Goal: Task Accomplishment & Management: Manage account settings

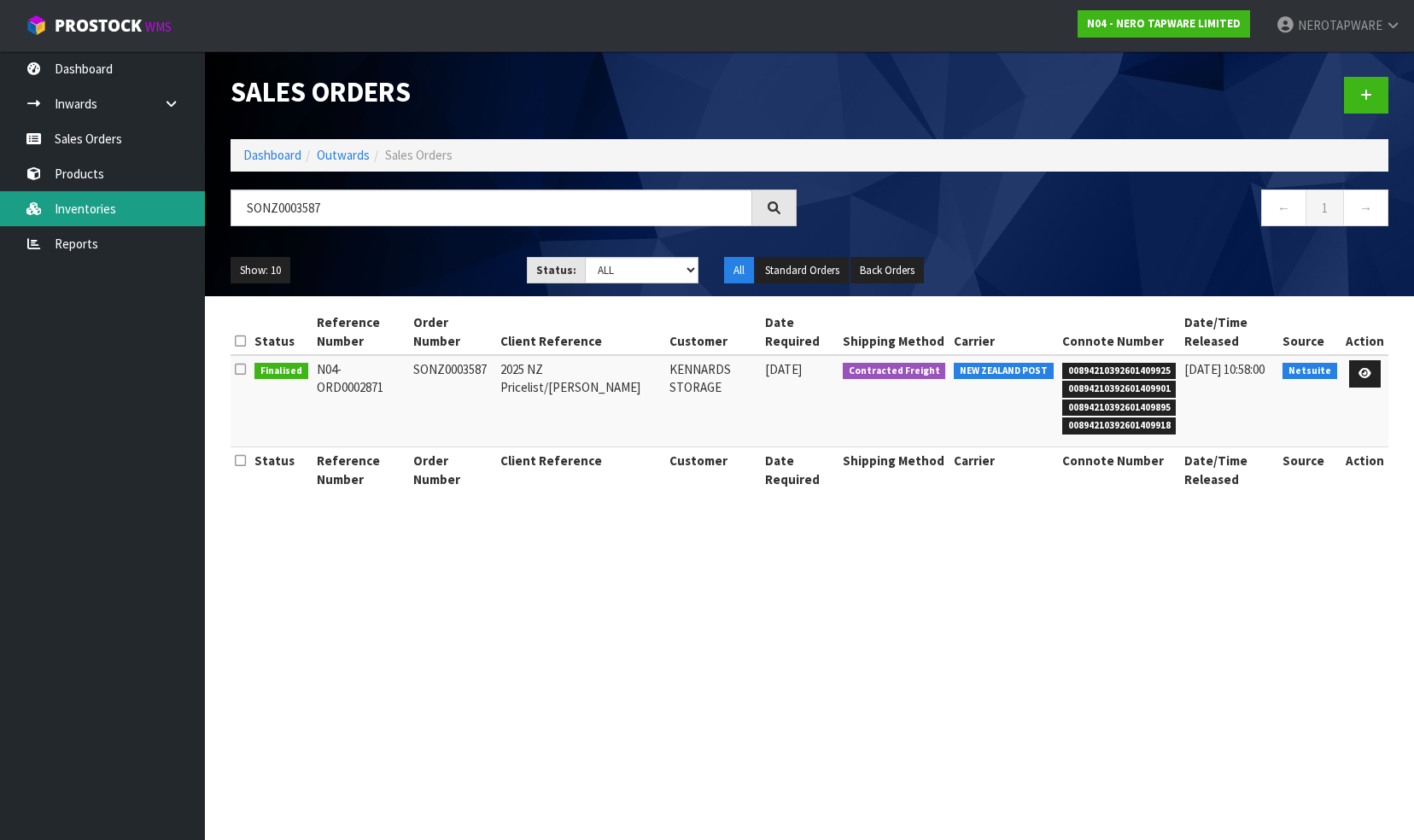
drag, startPoint x: 346, startPoint y: 206, endPoint x: 196, endPoint y: 198, distance: 150.2
click at [196, 198] on body "Toggle navigation ProStock WMS N04 - NERO TAPWARE LIMITED NEROTAPWARE Logout Da…" at bounding box center [707, 420] width 1414 height 840
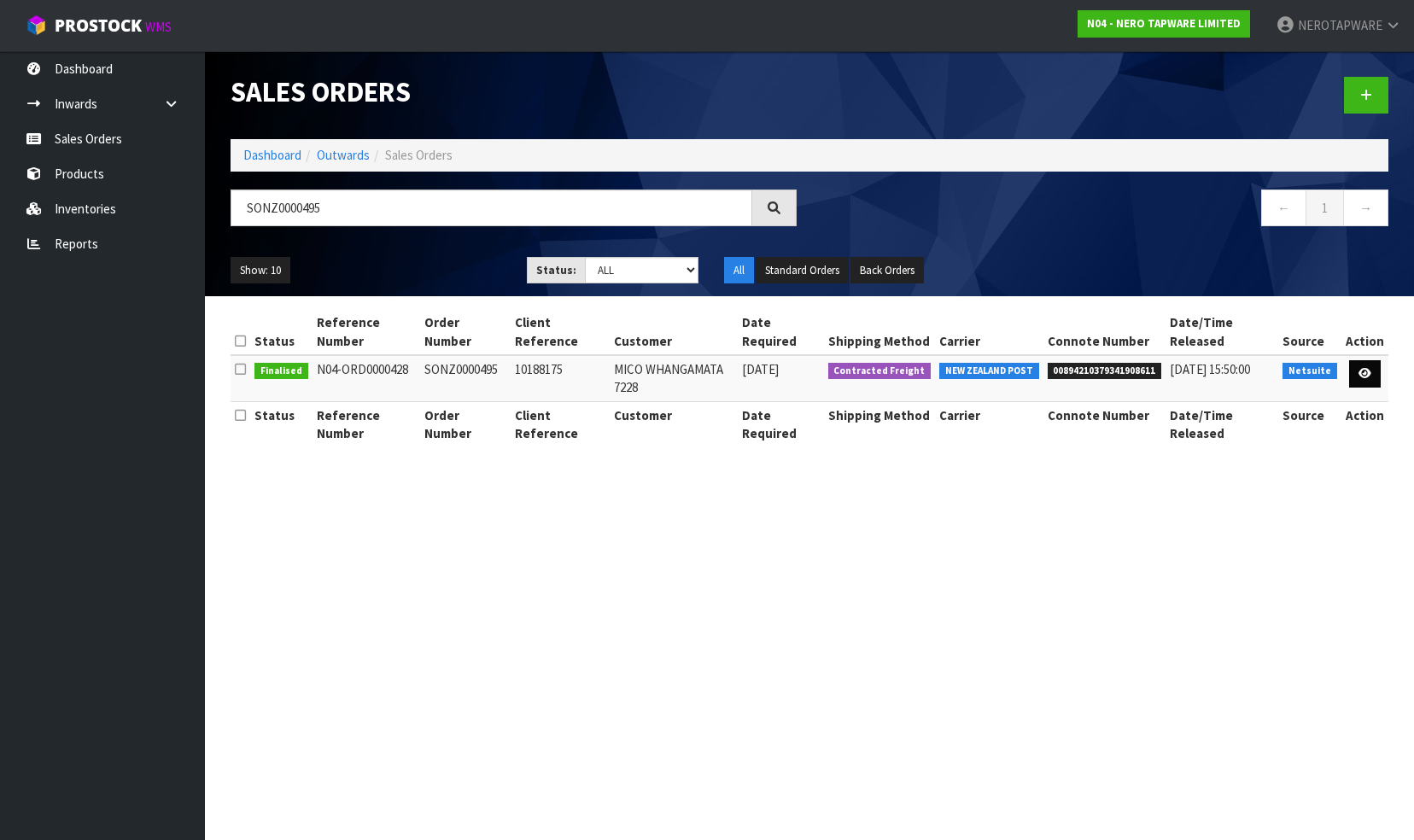
type input "SONZ0000495"
click at [1364, 370] on icon at bounding box center [1364, 372] width 13 height 11
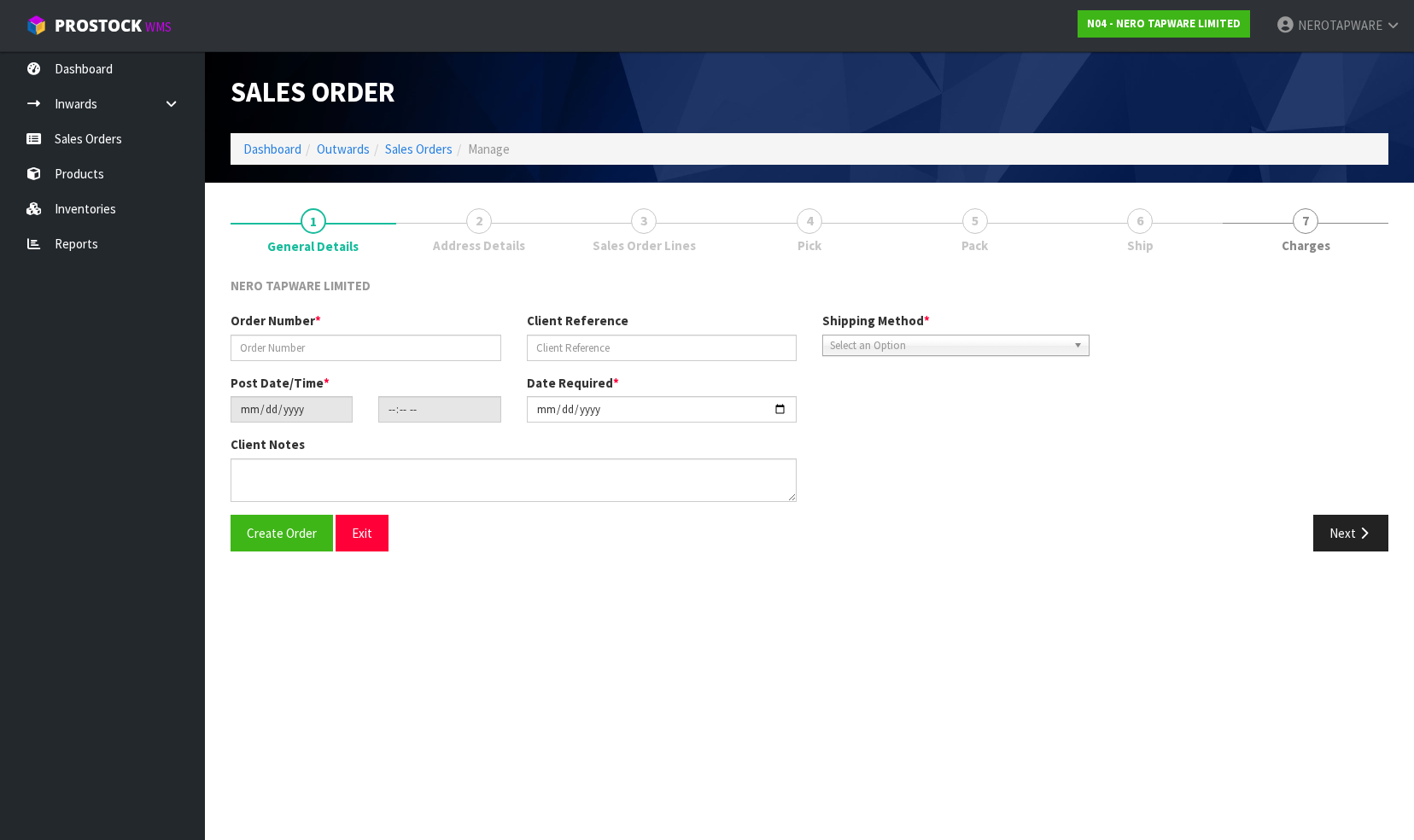
type input "SONZ0000495"
type input "10188175"
type input "[DATE]"
type input "09:00:07.000"
type input "[DATE]"
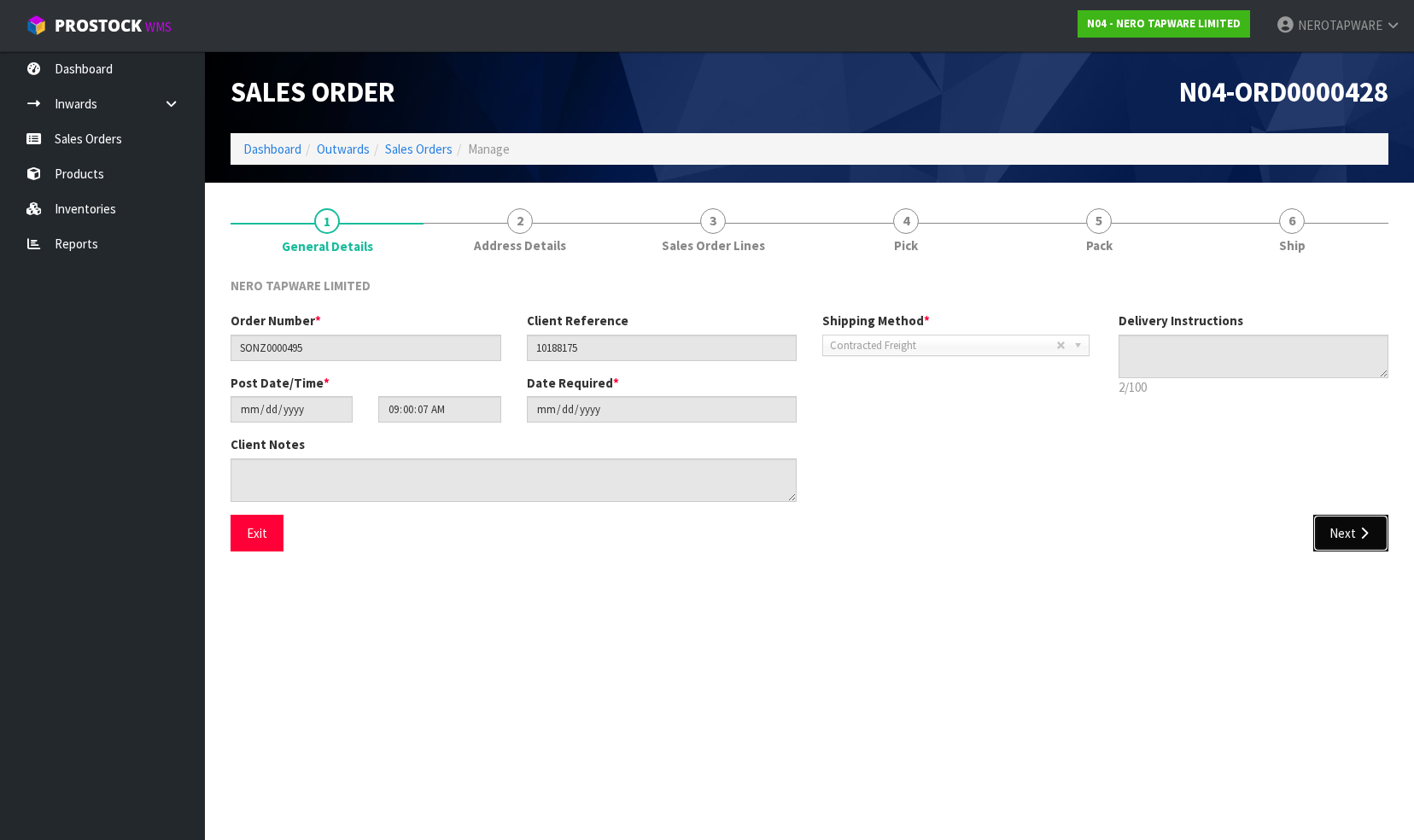
click at [1340, 529] on button "Next" at bounding box center [1350, 533] width 75 height 37
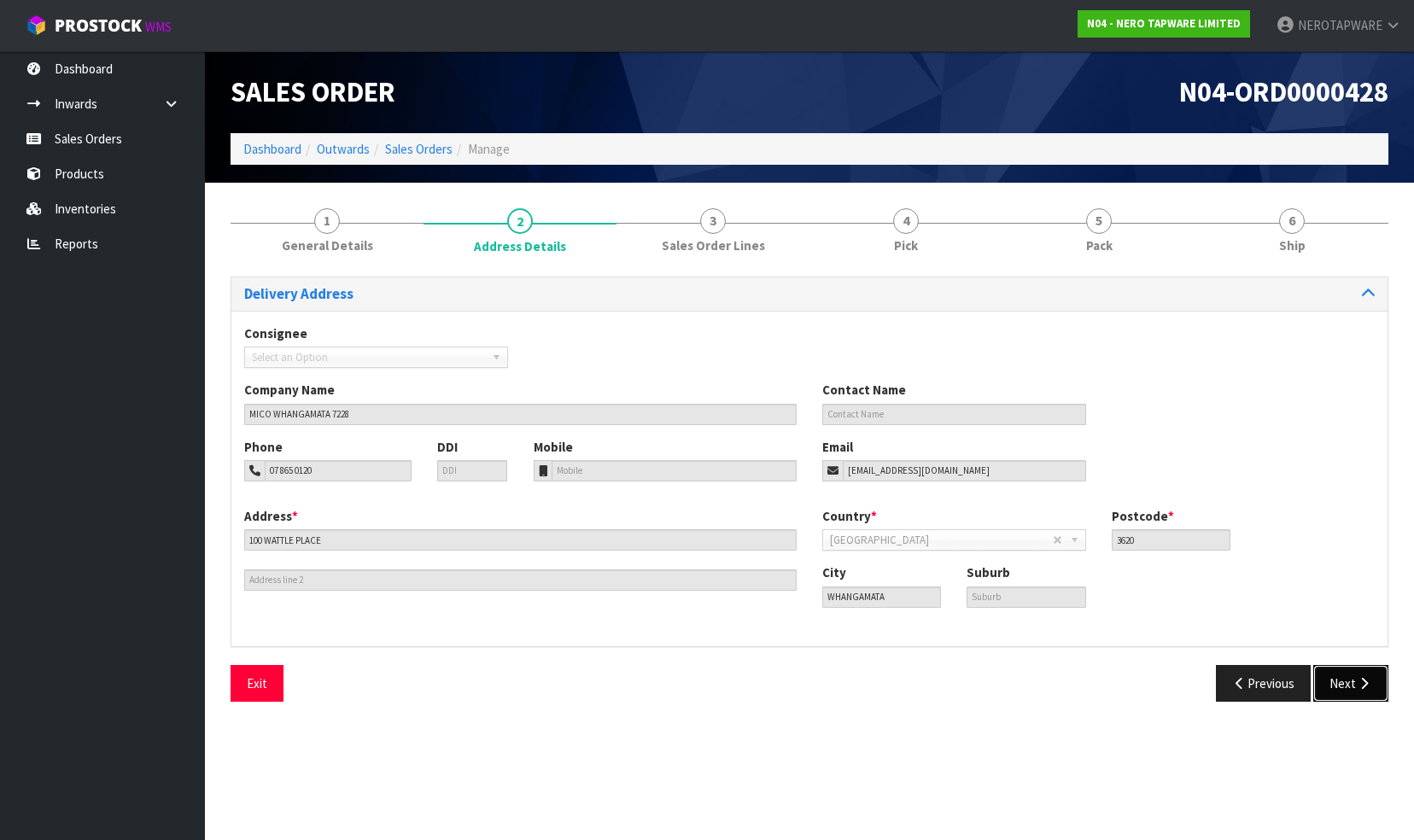
click at [1341, 678] on button "Next" at bounding box center [1350, 683] width 75 height 37
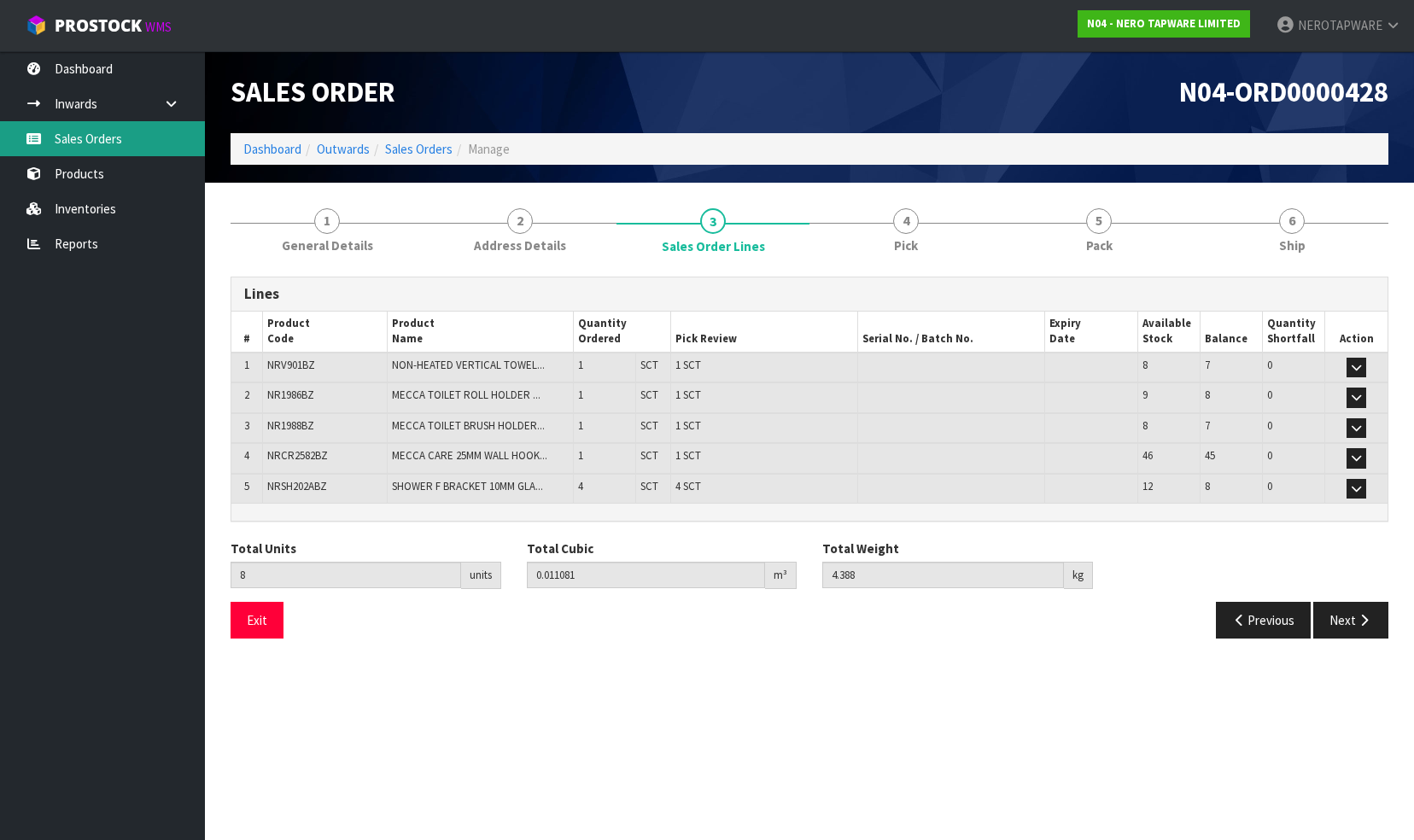
drag, startPoint x: 112, startPoint y: 139, endPoint x: 139, endPoint y: 145, distance: 27.7
click at [112, 139] on link "Sales Orders" at bounding box center [103, 139] width 205 height 35
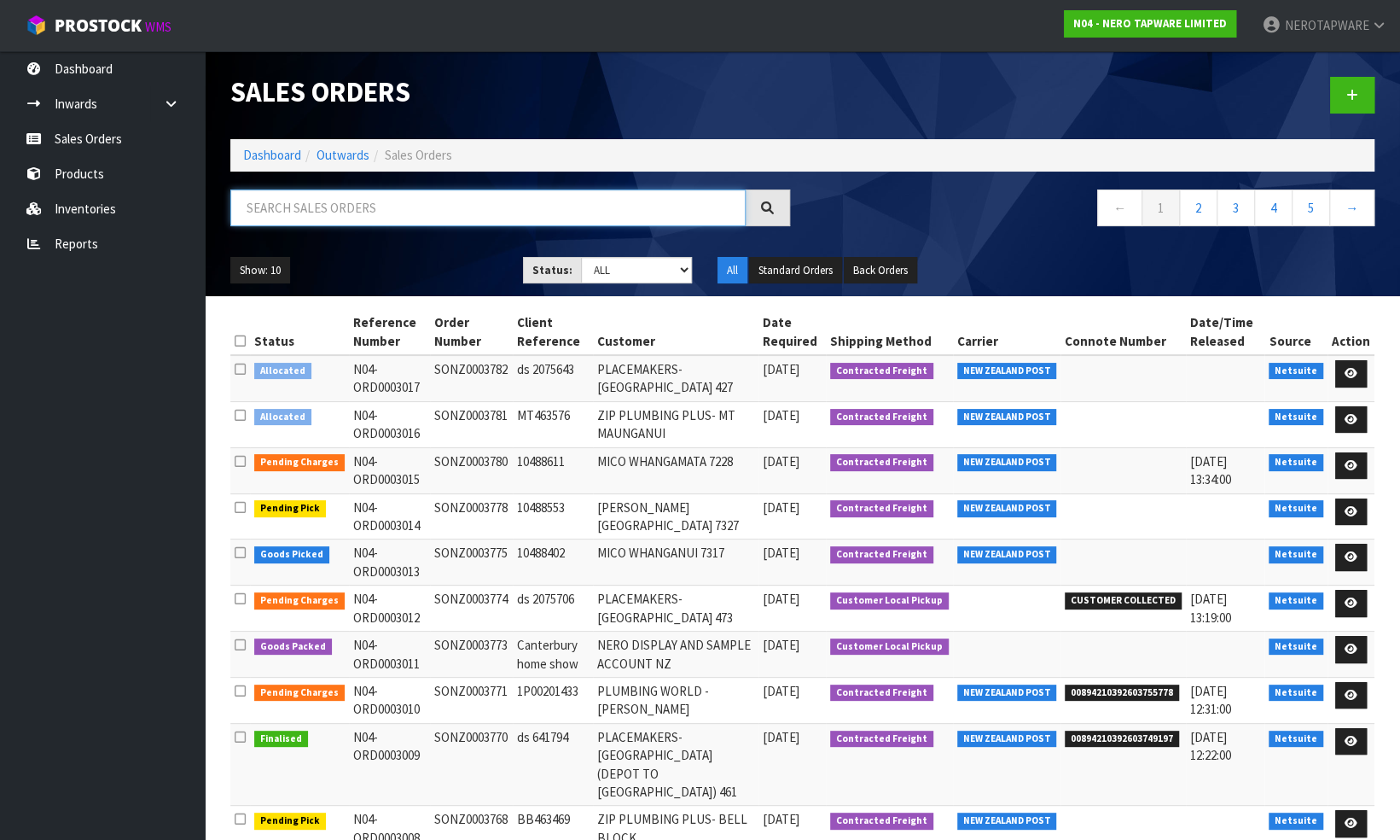
click at [348, 201] on input "text" at bounding box center [488, 208] width 516 height 37
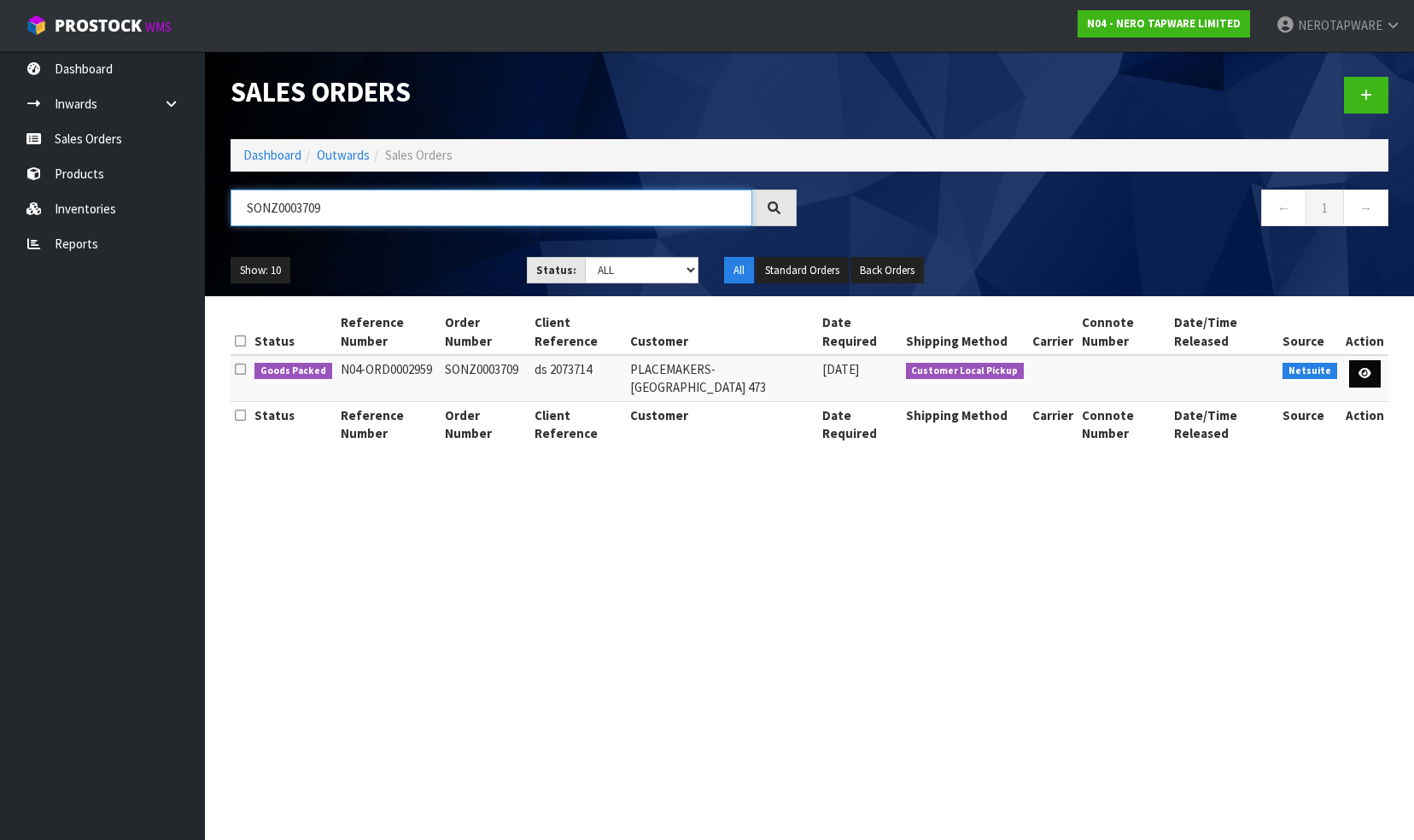
type input "SONZ0003709"
click at [1366, 367] on icon at bounding box center [1364, 372] width 13 height 11
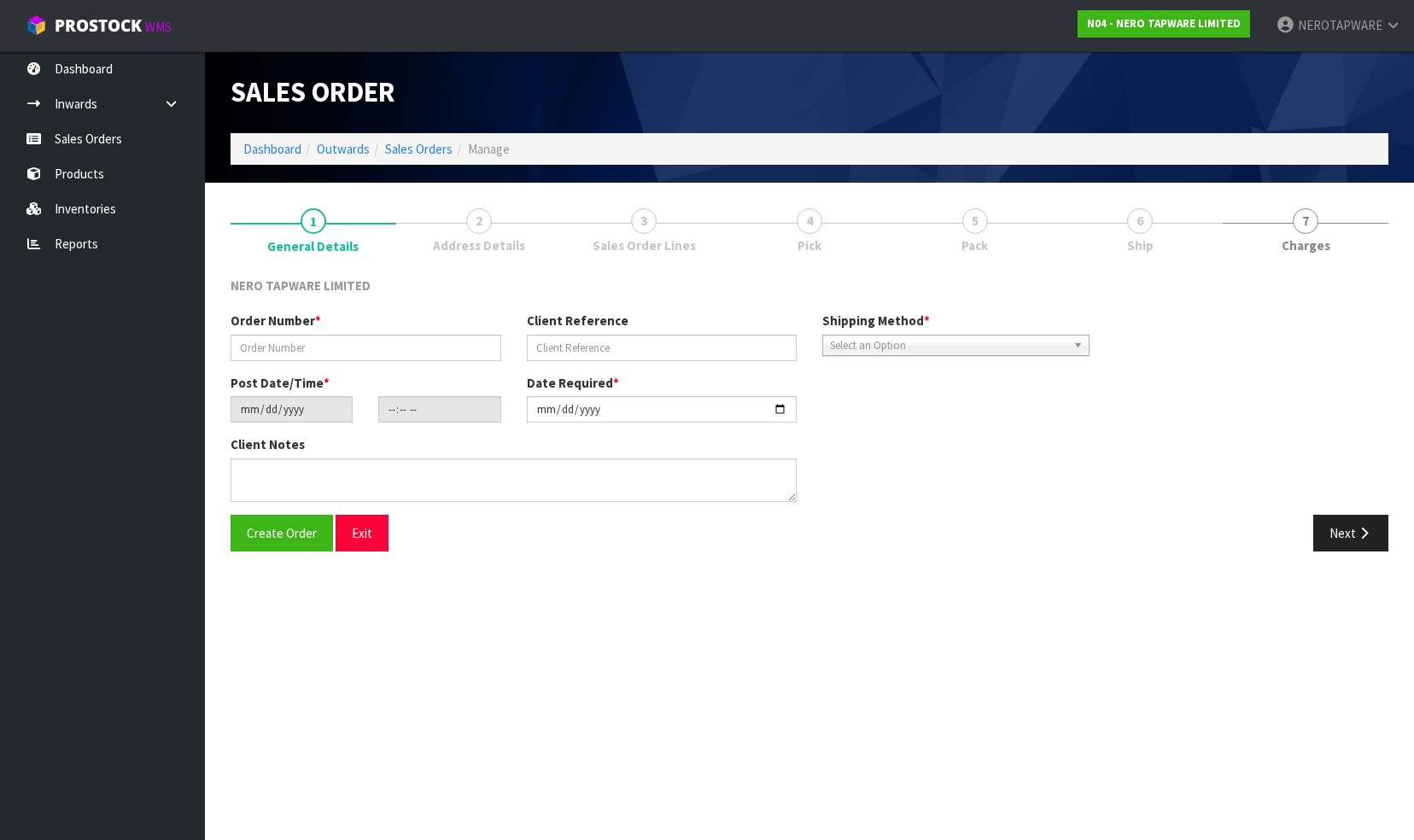
type input "SONZ0003709"
type input "ds 2073714"
type input "[DATE]"
type input "12:15:07.000"
type input "[DATE]"
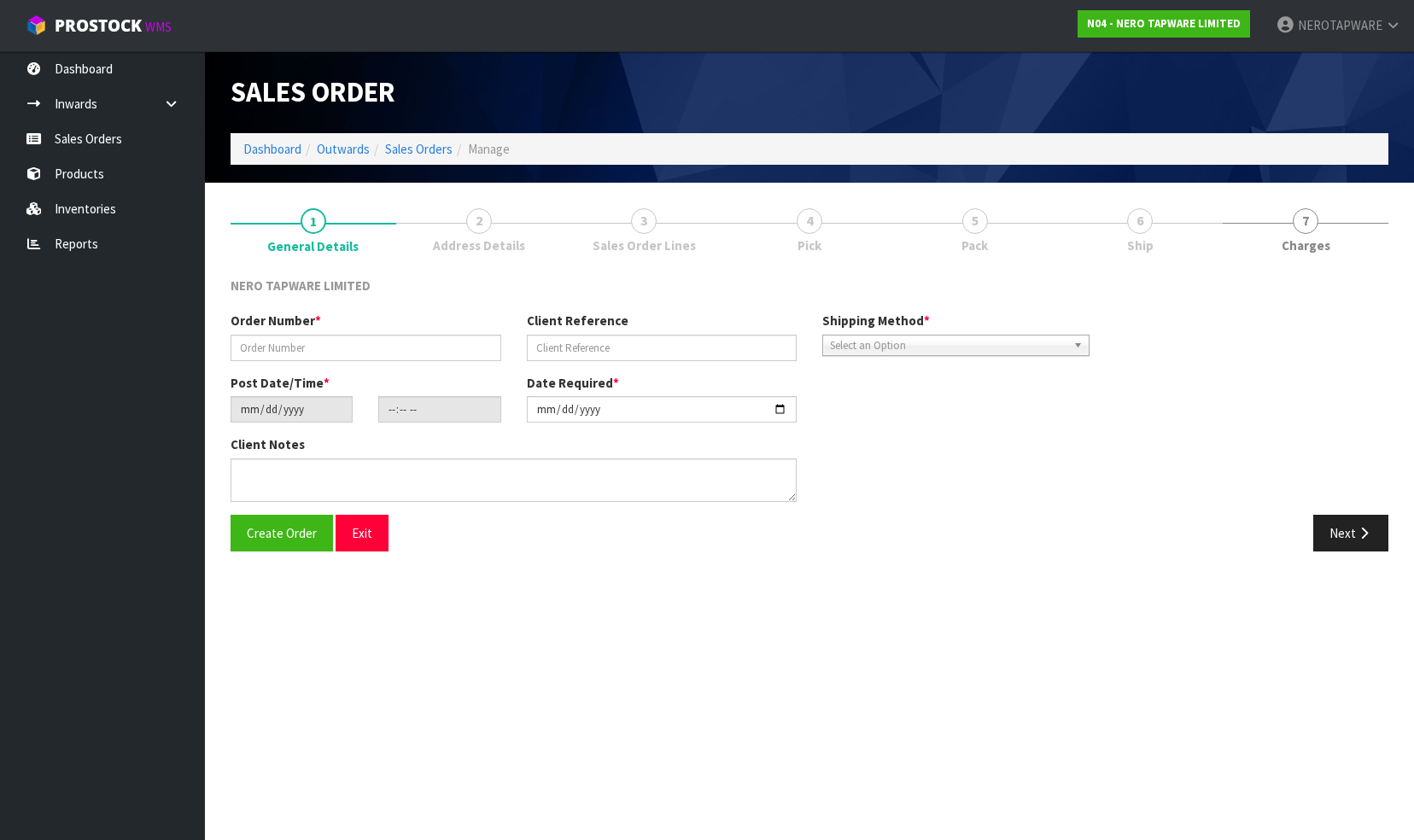
type textarea "[PERSON_NAME] pick up [DATE]"
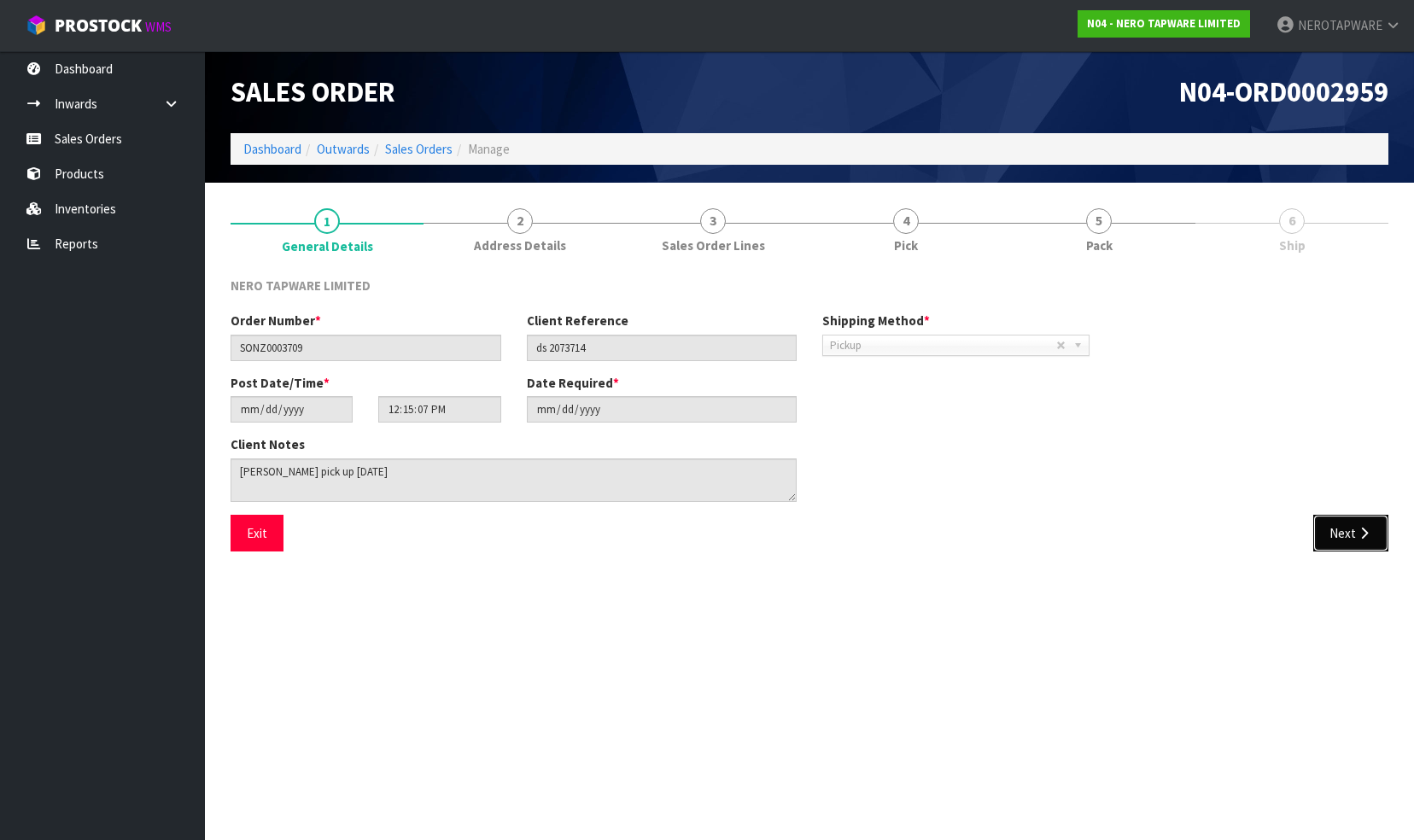
click at [1344, 532] on button "Next" at bounding box center [1350, 533] width 75 height 37
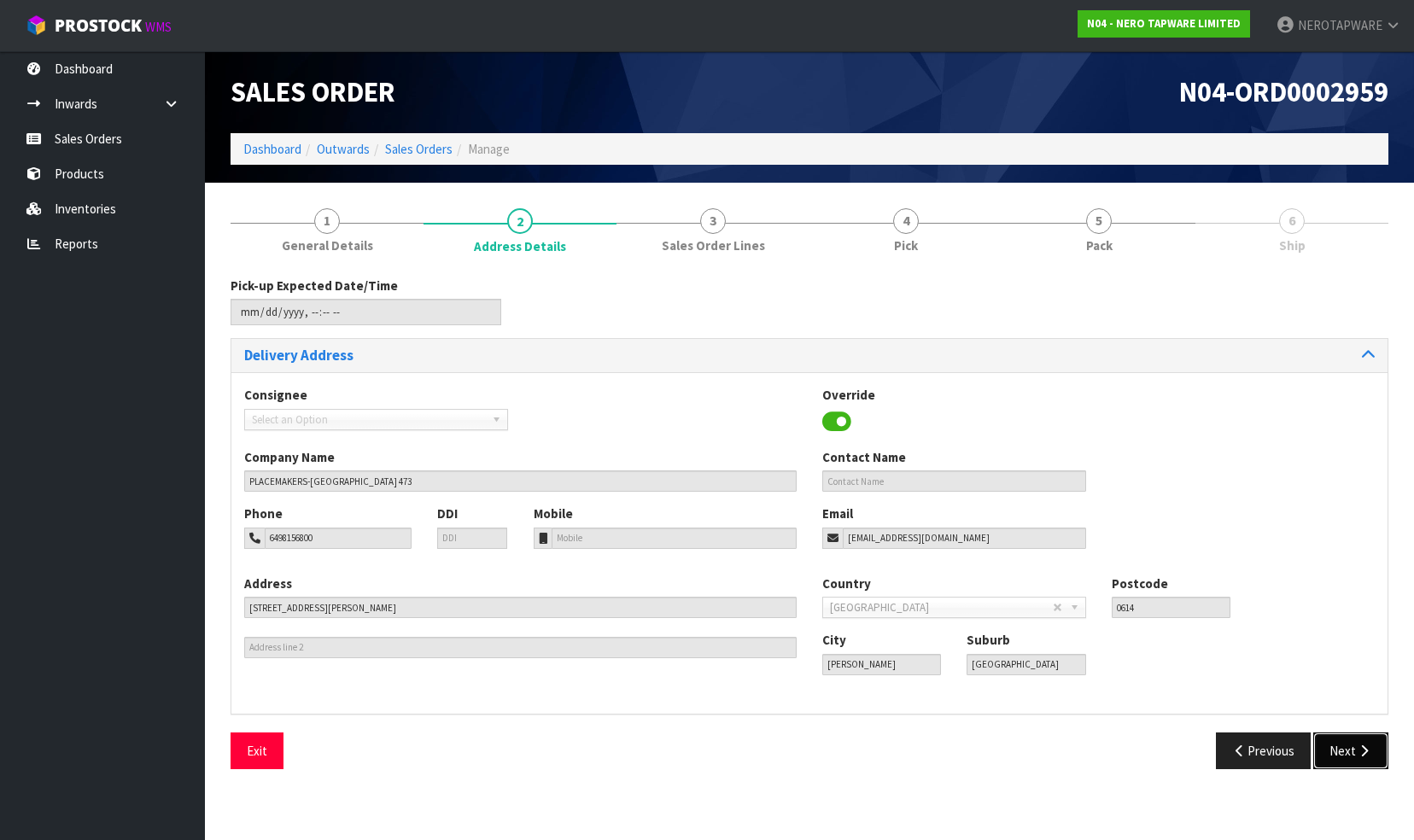
click at [1343, 745] on button "Next" at bounding box center [1350, 750] width 75 height 37
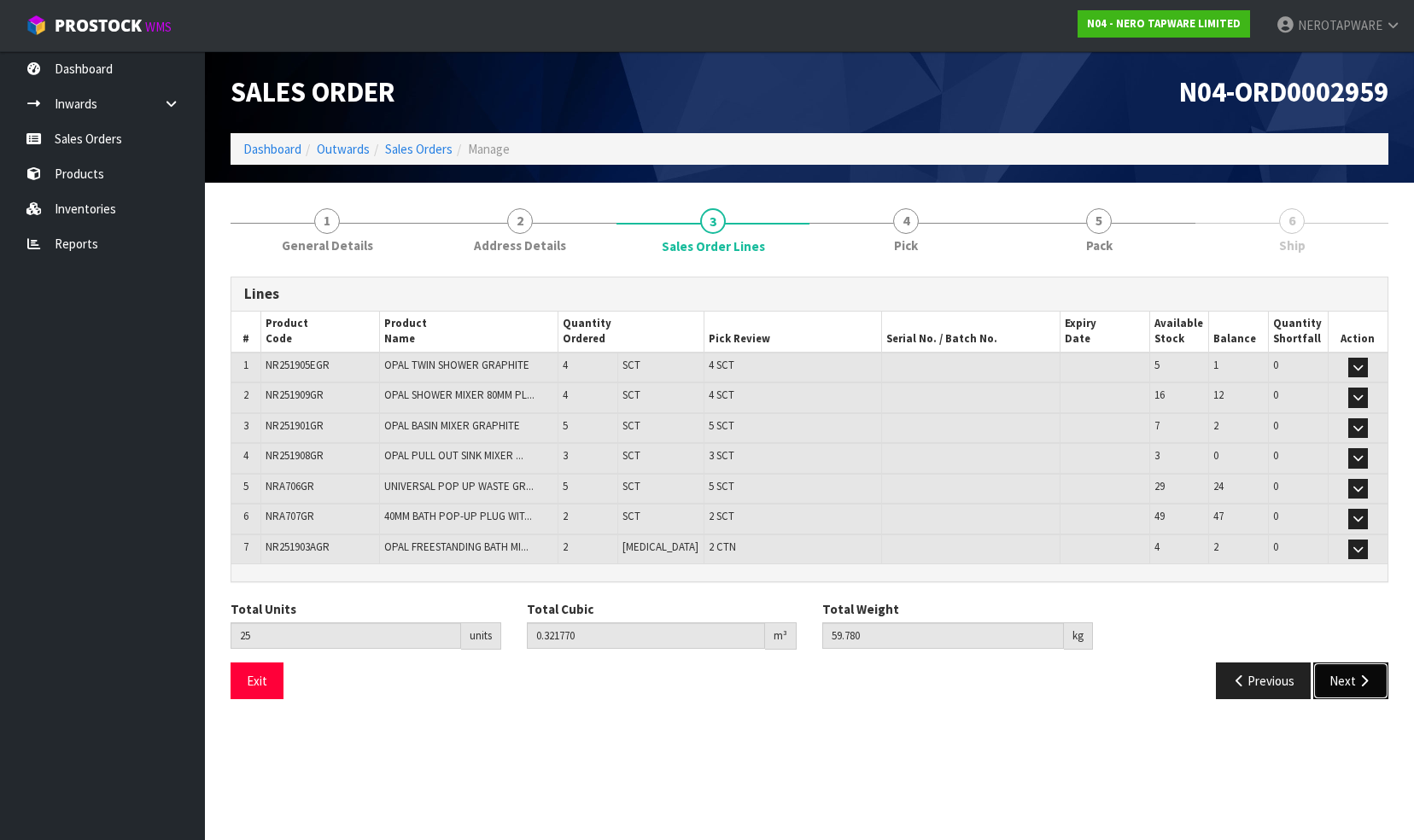
click at [1336, 680] on button "Next" at bounding box center [1350, 681] width 75 height 37
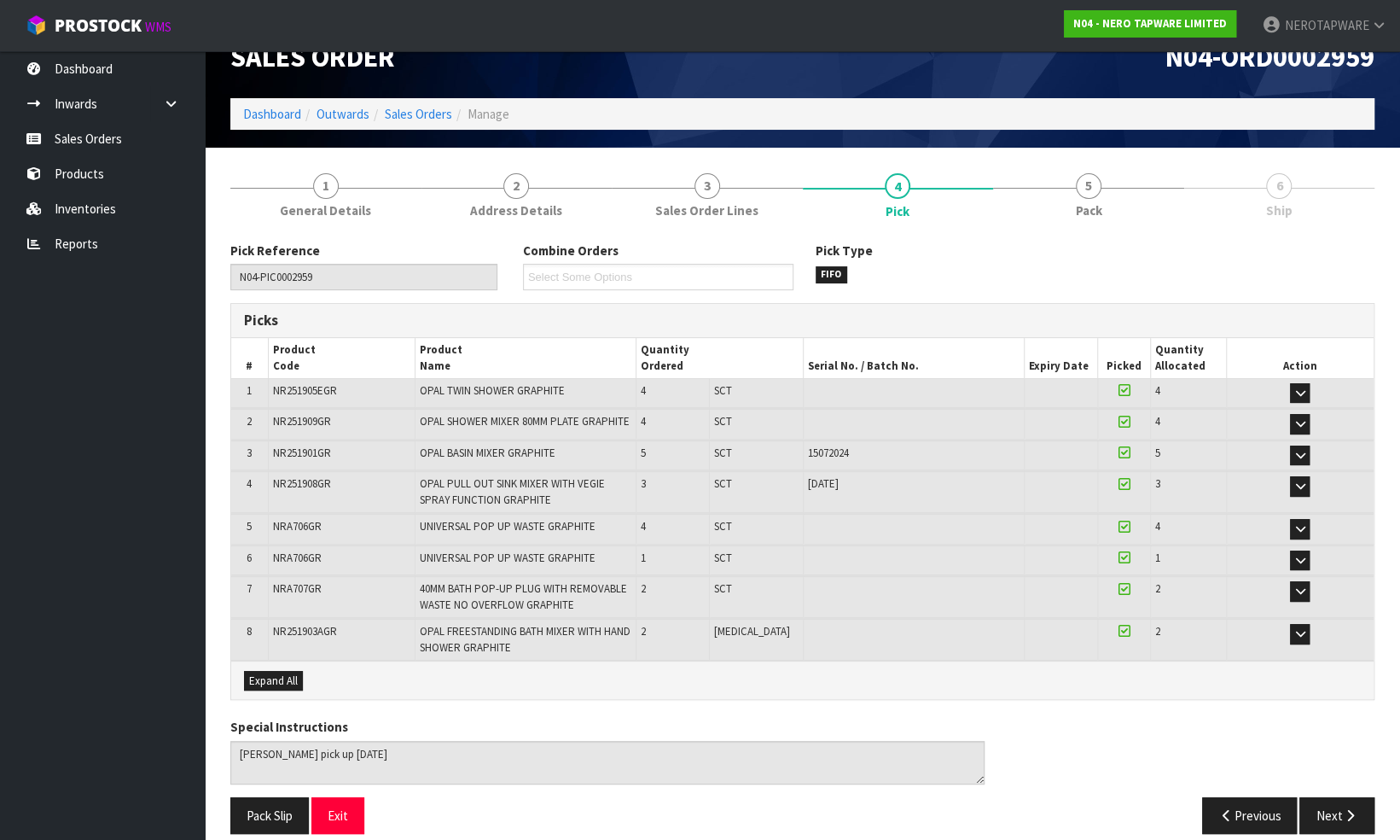
scroll to position [46, 0]
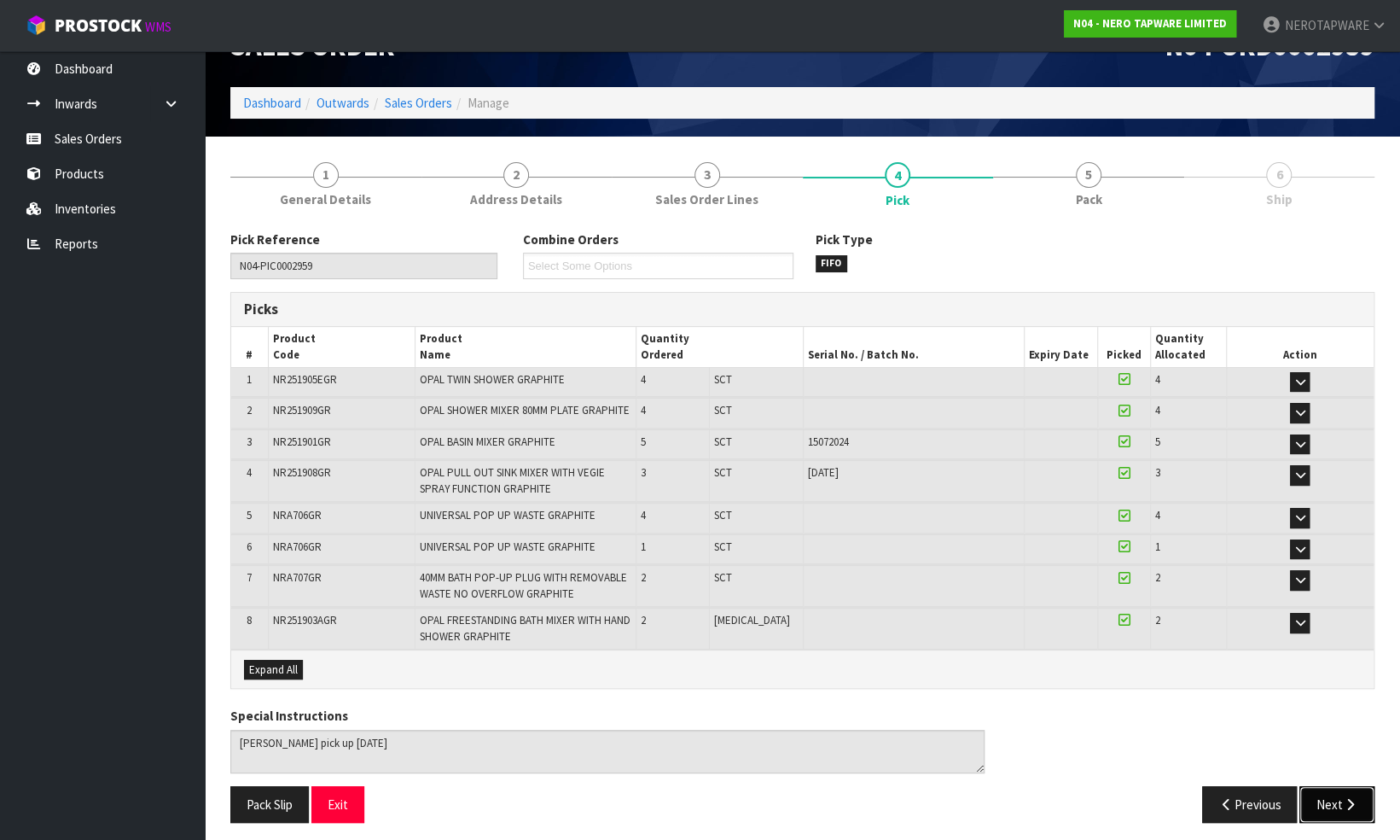
click at [1334, 797] on button "Next" at bounding box center [1336, 805] width 75 height 37
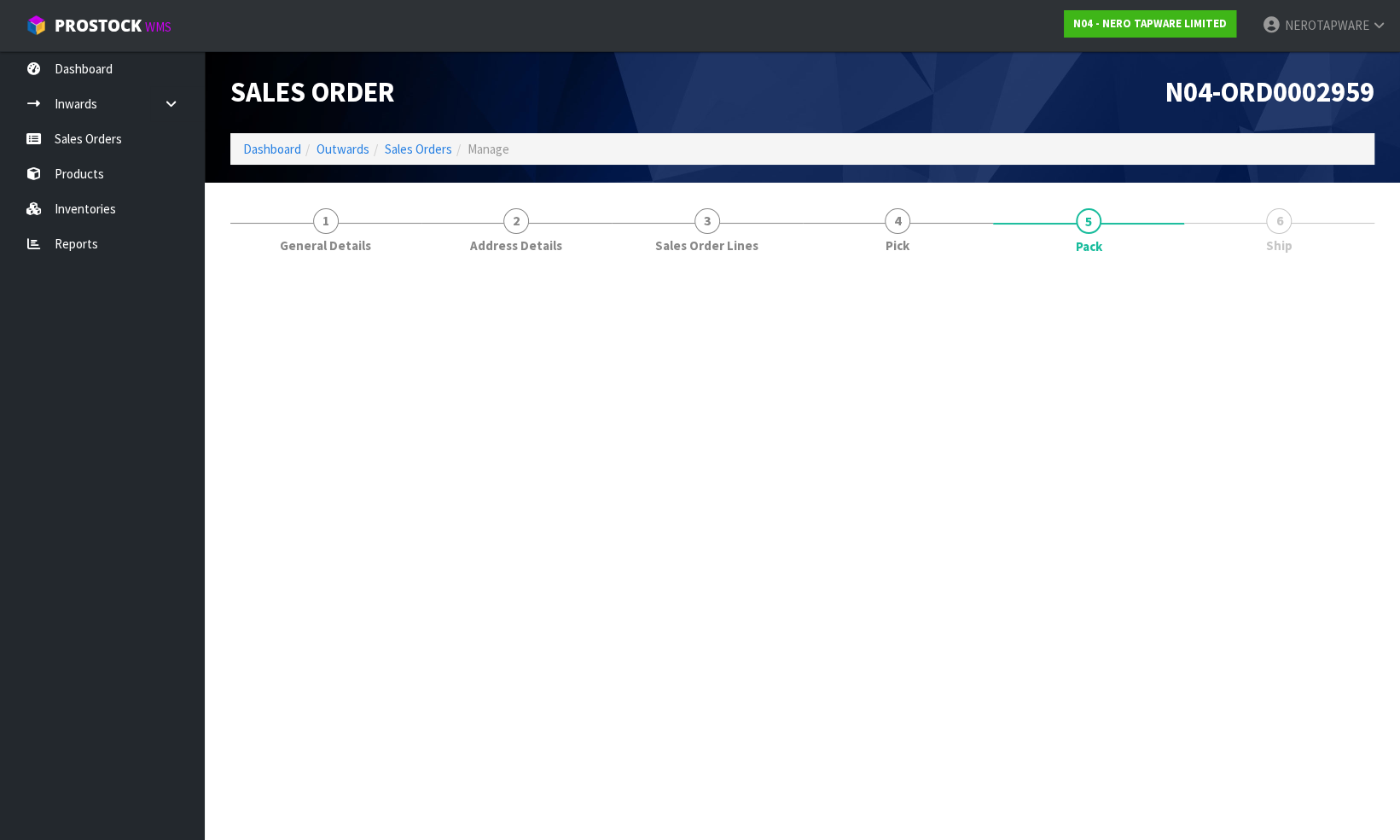
scroll to position [0, 0]
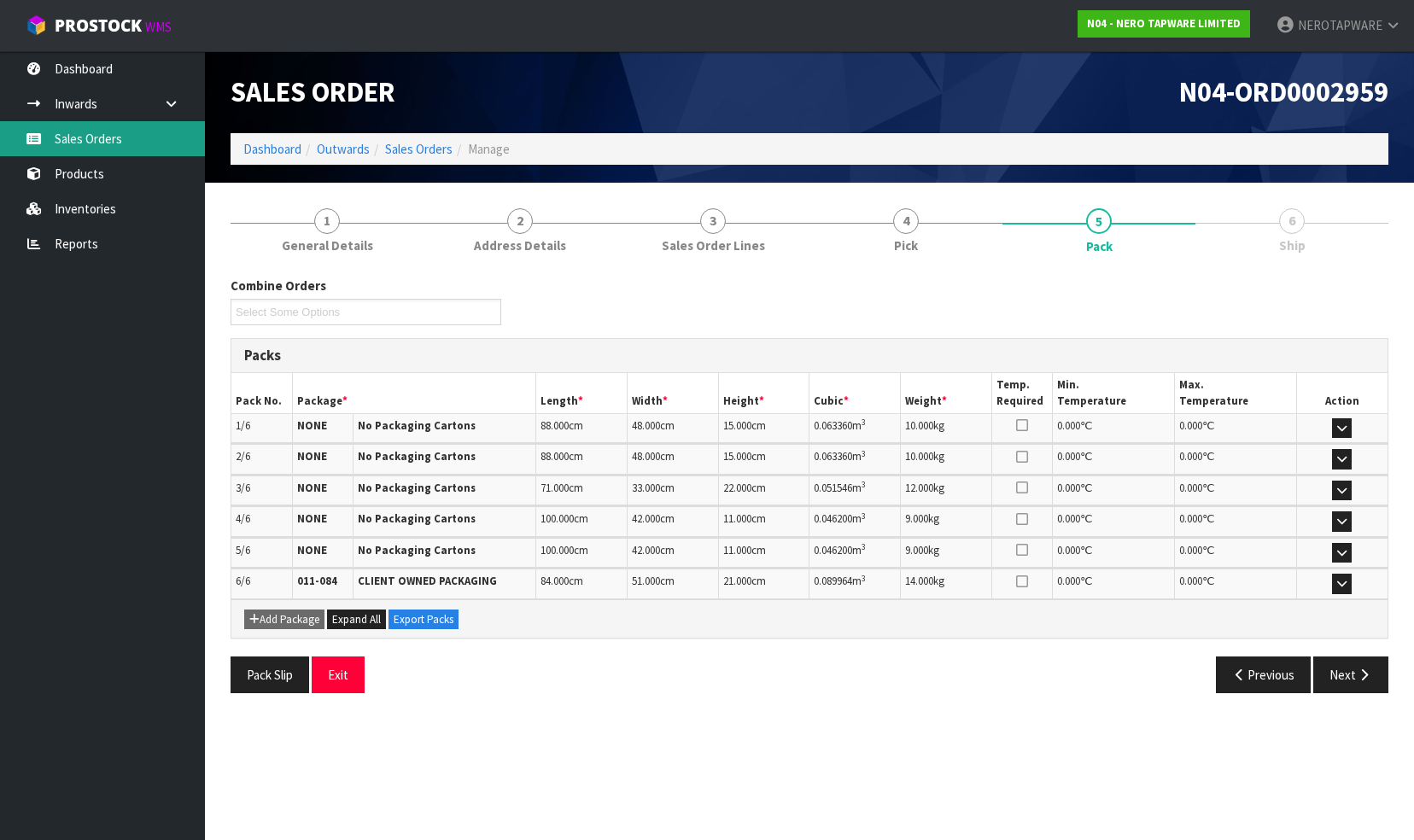
drag, startPoint x: 74, startPoint y: 136, endPoint x: 115, endPoint y: 141, distance: 41.3
click at [75, 136] on link "Sales Orders" at bounding box center [103, 139] width 205 height 35
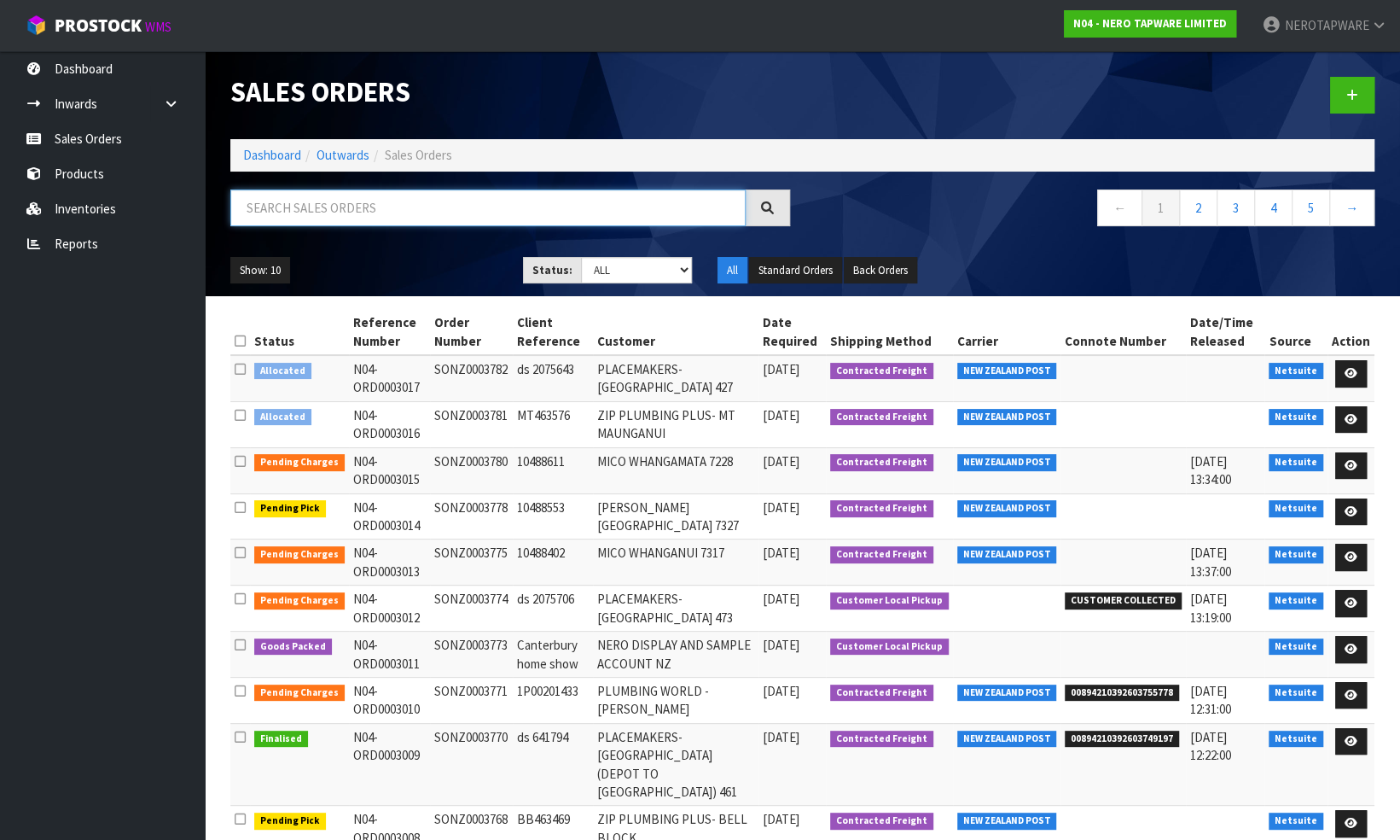
click at [427, 212] on input "text" at bounding box center [488, 208] width 516 height 37
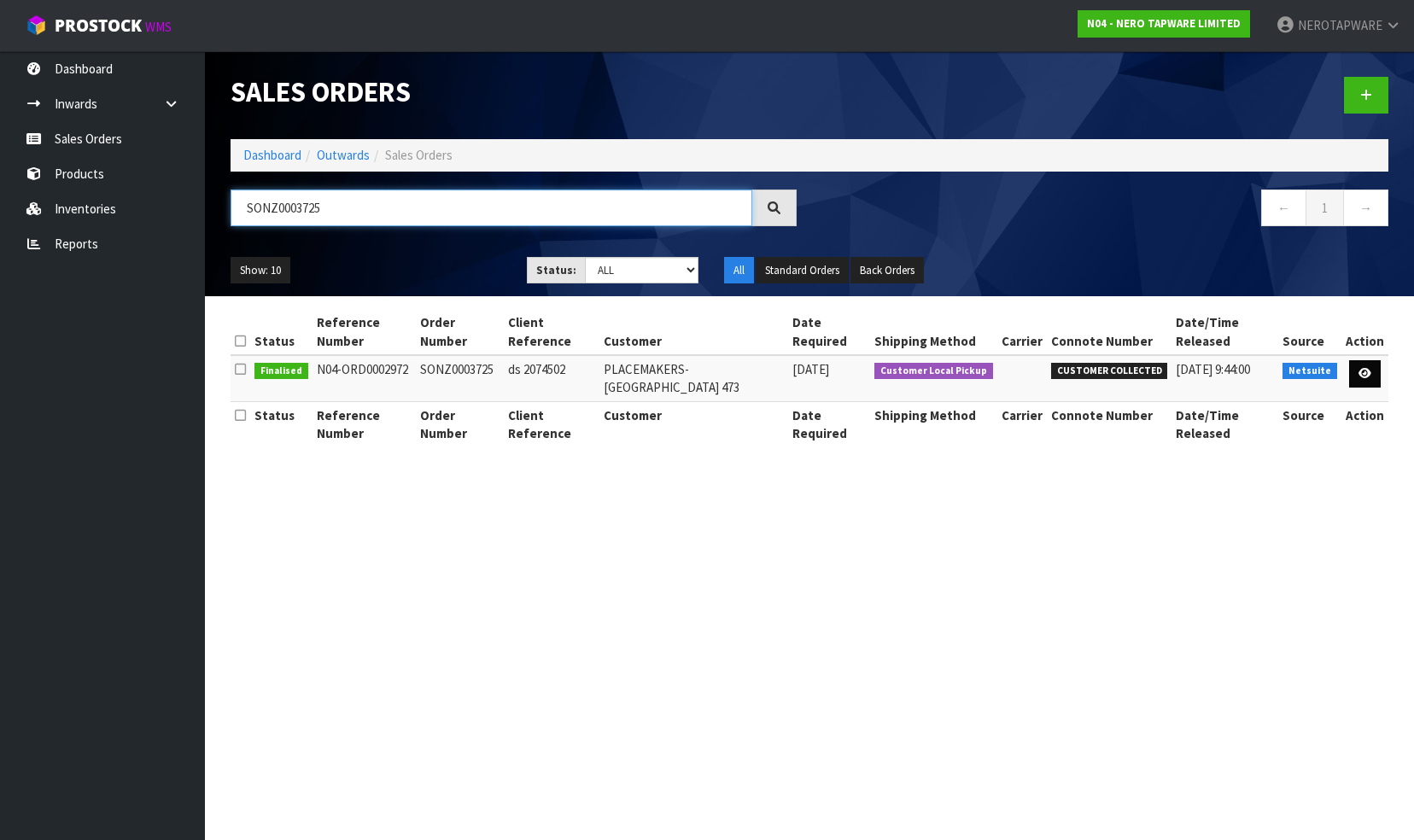
type input "SONZ0003725"
click at [1366, 367] on icon at bounding box center [1364, 372] width 13 height 11
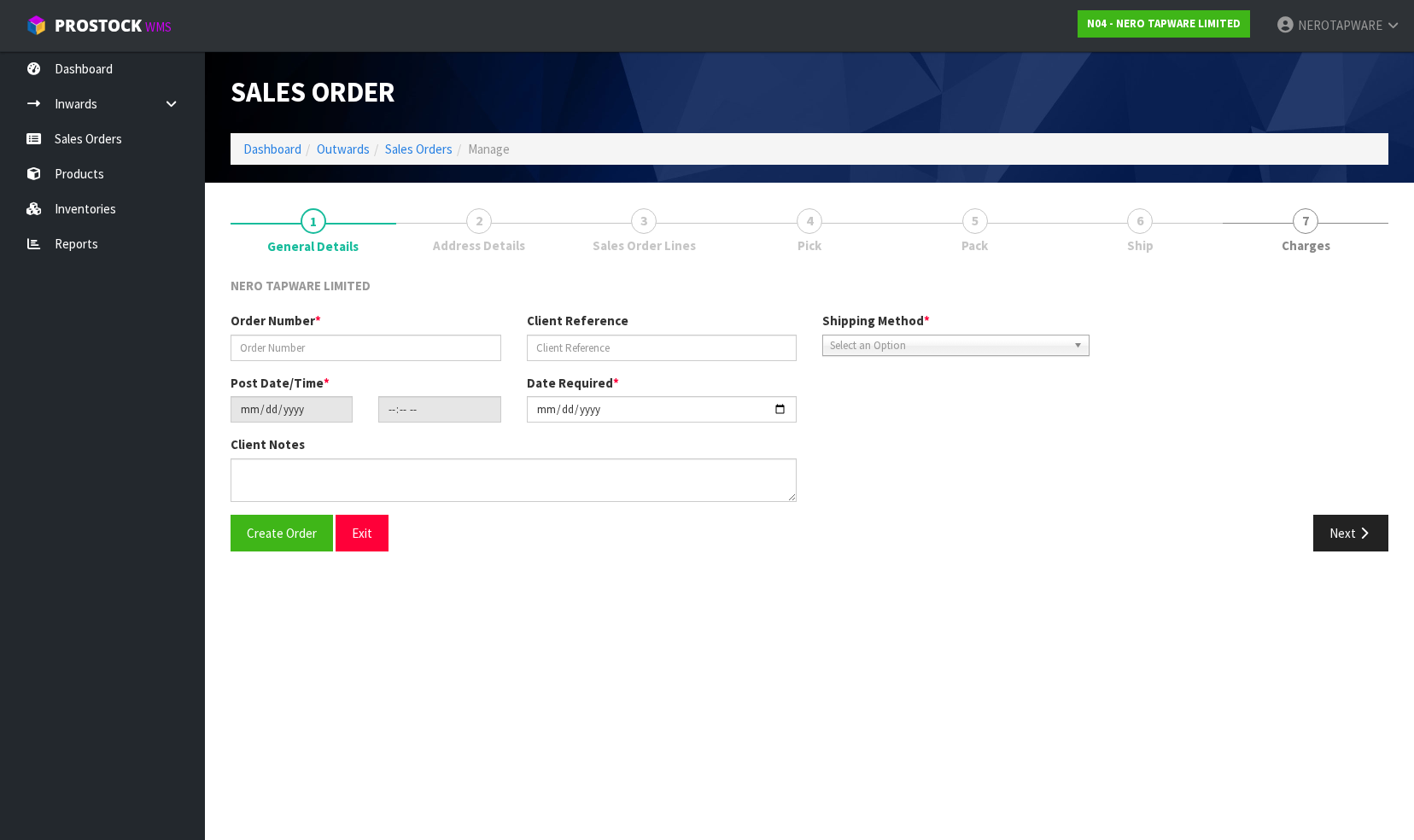
type input "SONZ0003725"
type input "ds 2074502"
type input "[DATE]"
type input "11:15:05.000"
type input "[DATE]"
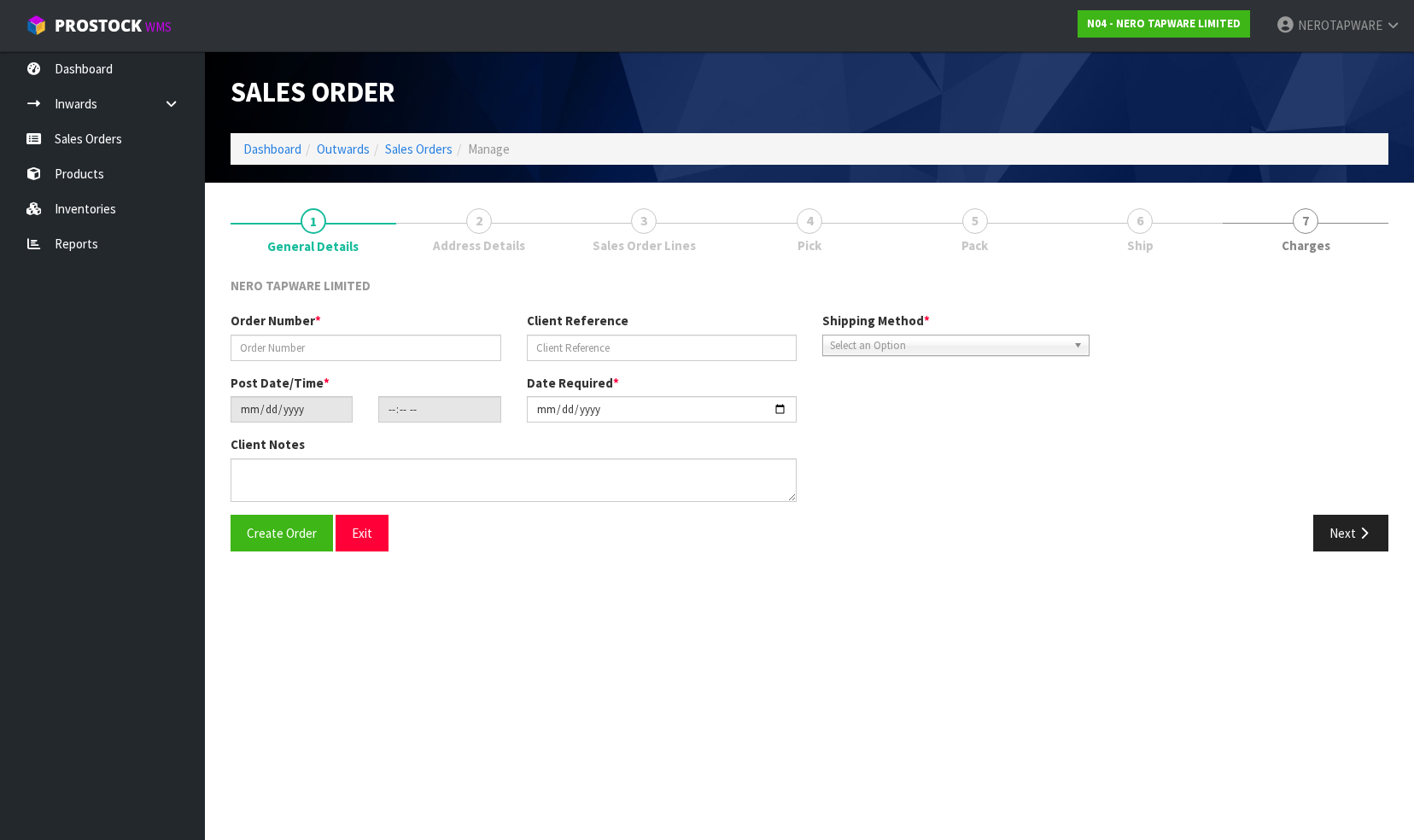
type textarea "[PERSON_NAME] pick up [DATE]"
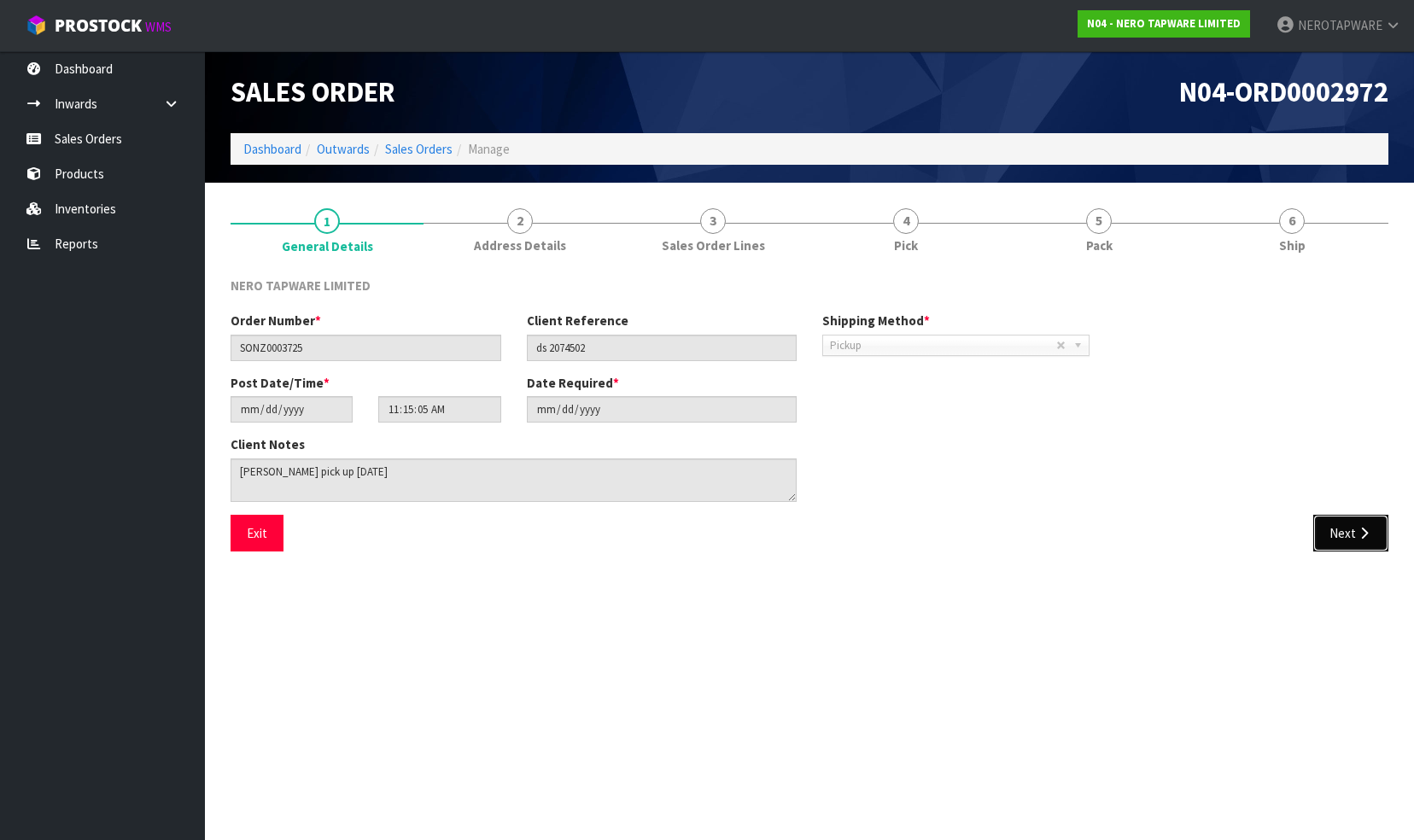
click at [1337, 537] on button "Next" at bounding box center [1350, 533] width 75 height 37
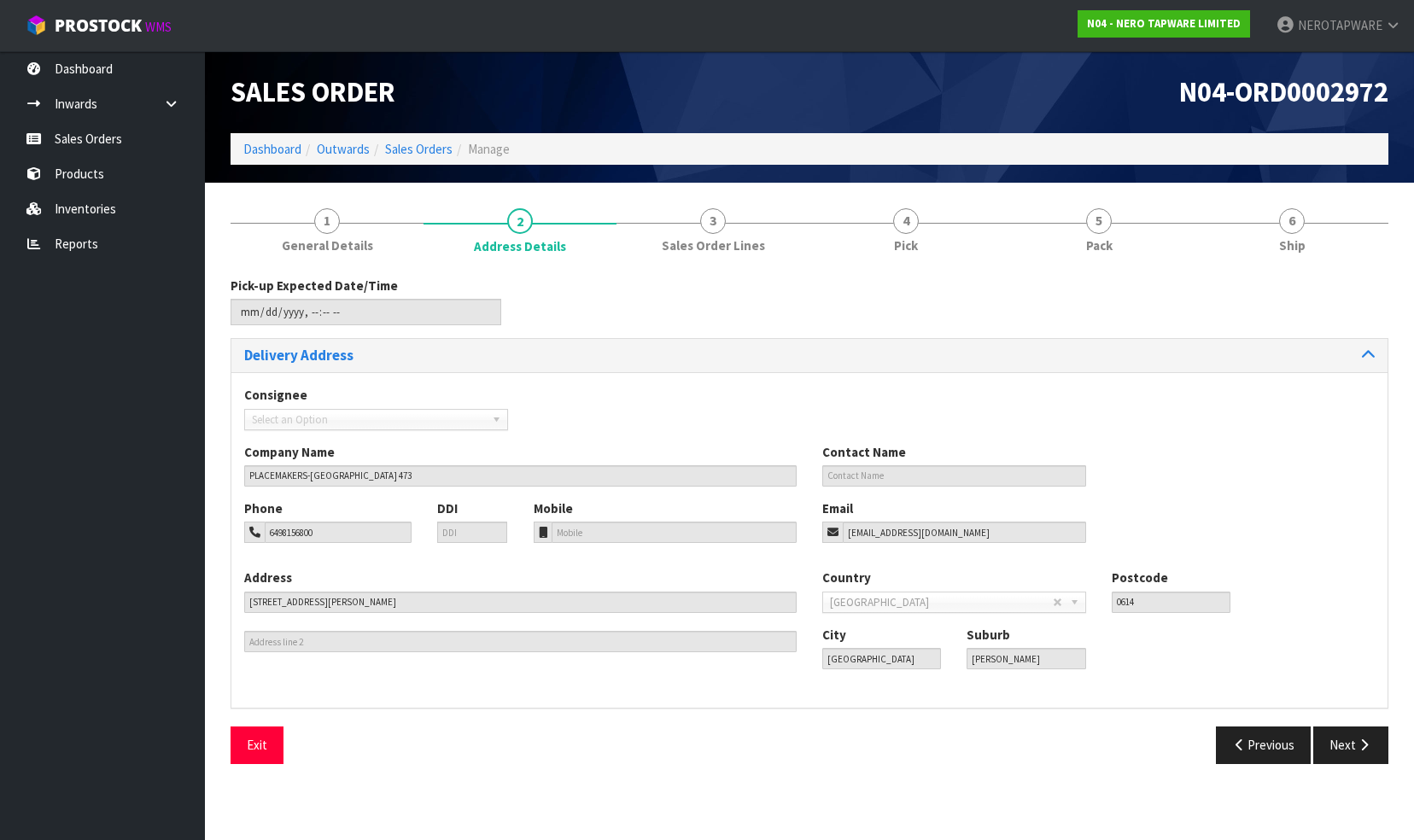
click at [1344, 764] on div "Exit Previous Next" at bounding box center [809, 750] width 1183 height 50
click at [1344, 750] on button "Next" at bounding box center [1350, 744] width 75 height 37
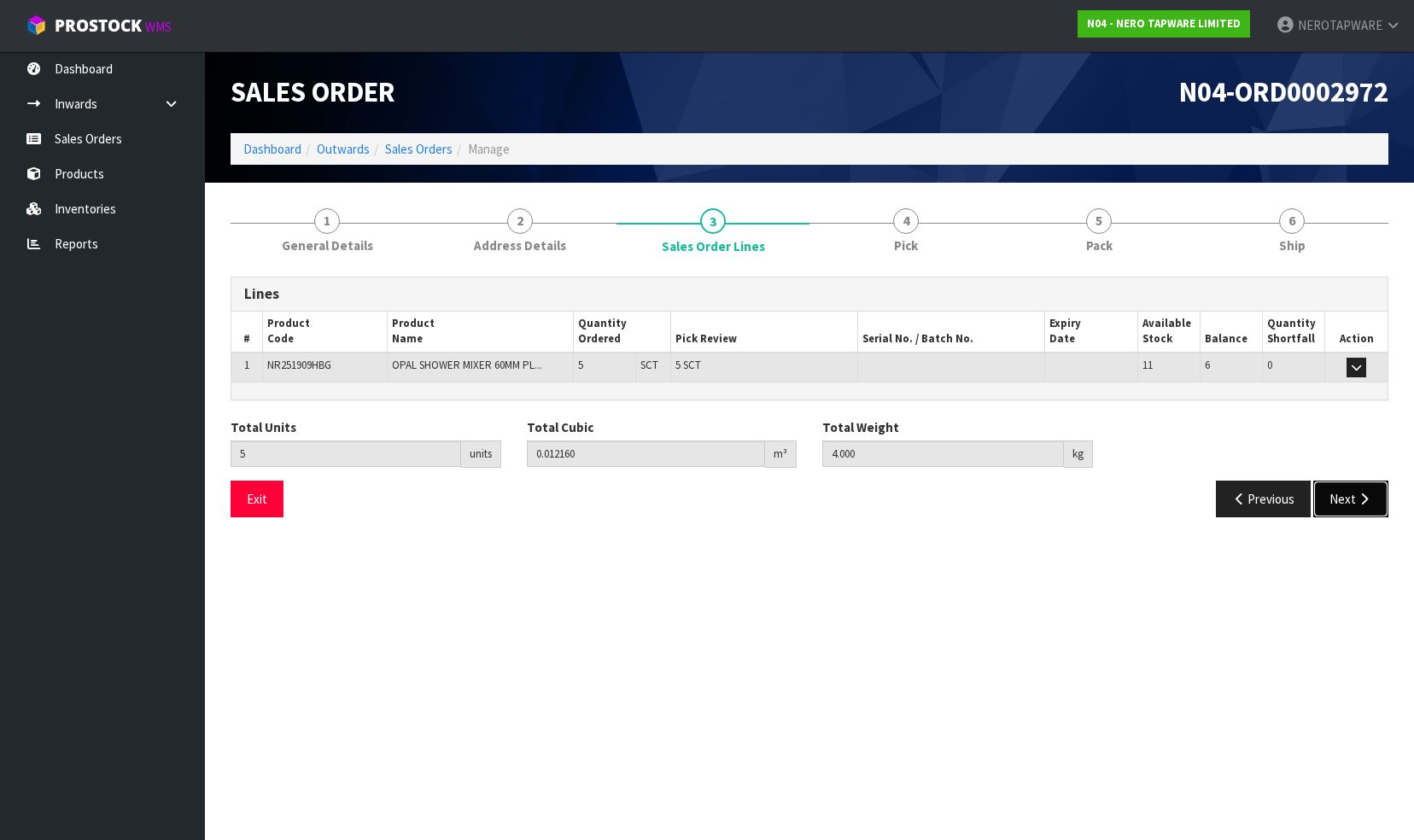
click at [1339, 501] on button "Next" at bounding box center [1350, 499] width 75 height 37
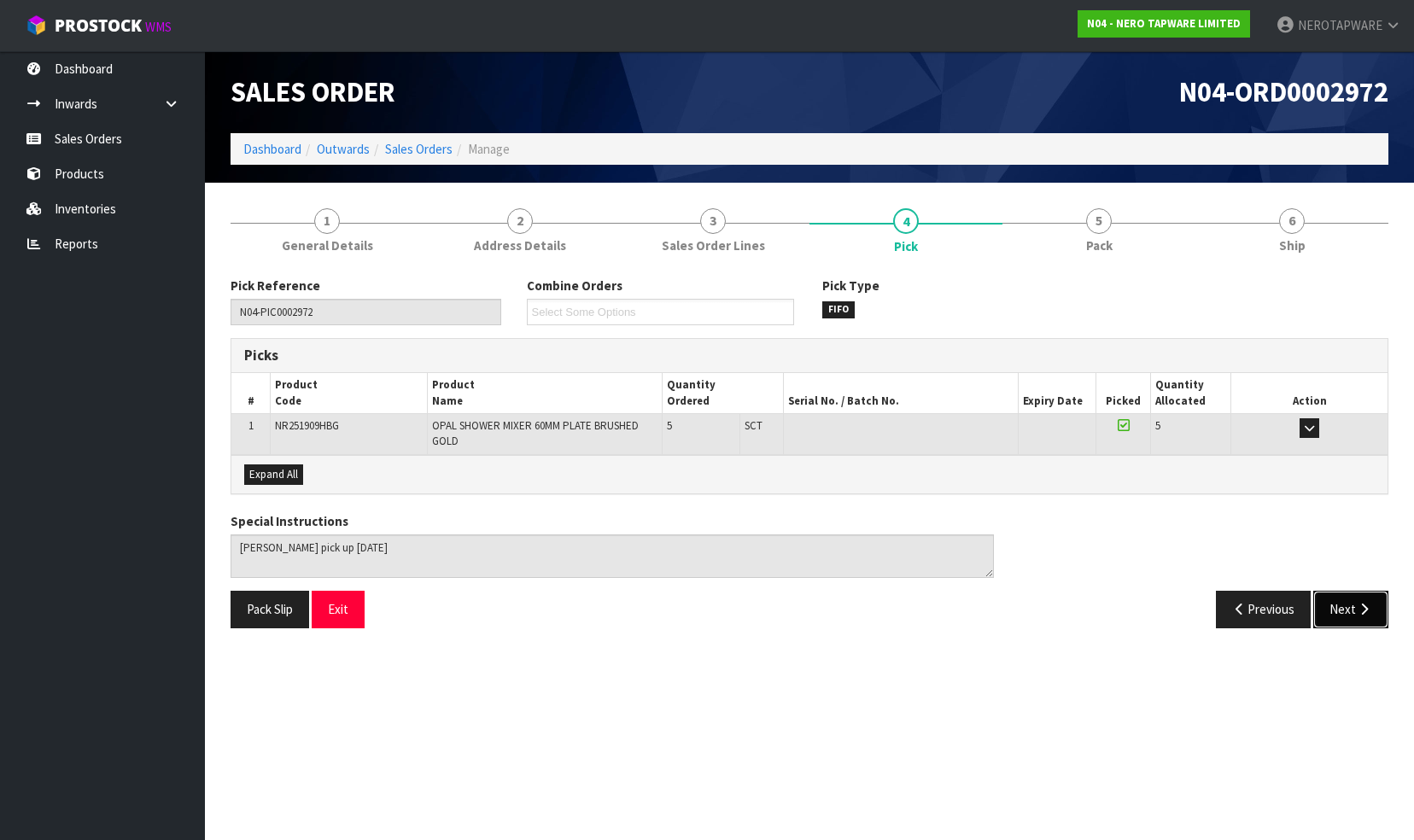
click at [1332, 599] on button "Next" at bounding box center [1350, 609] width 75 height 37
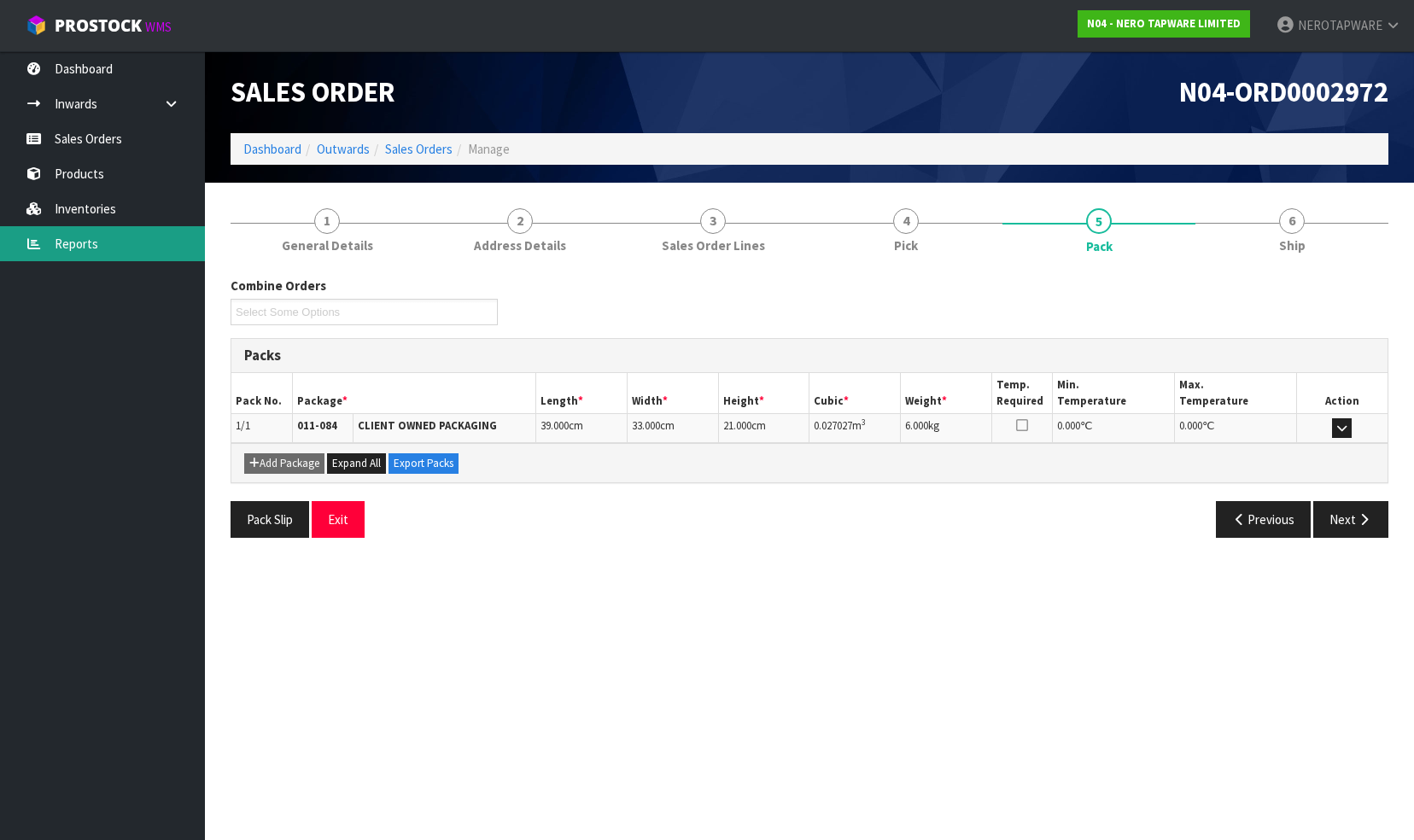
click at [105, 239] on link "Reports" at bounding box center [103, 243] width 205 height 35
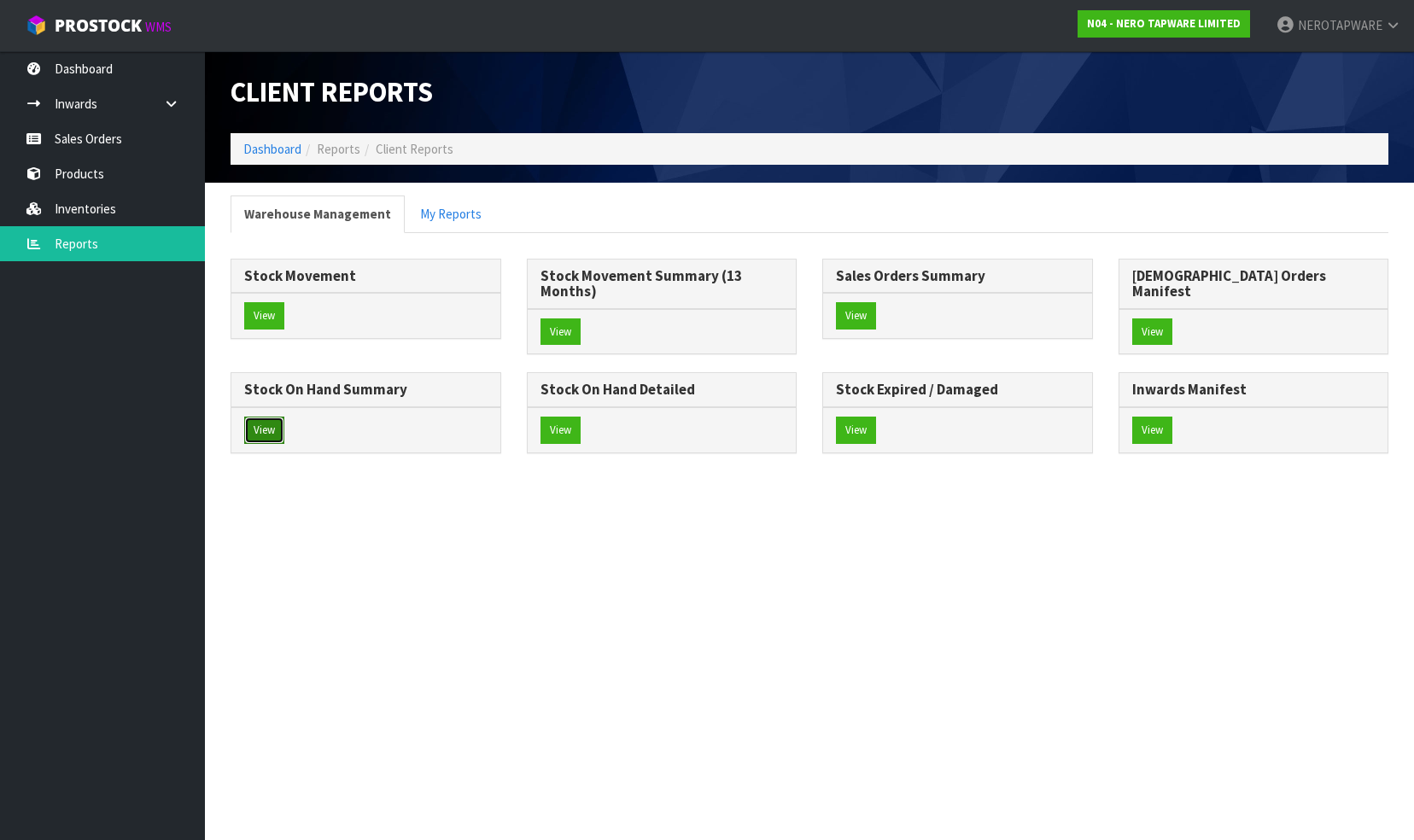
click at [284, 416] on button "View" at bounding box center [264, 430] width 40 height 27
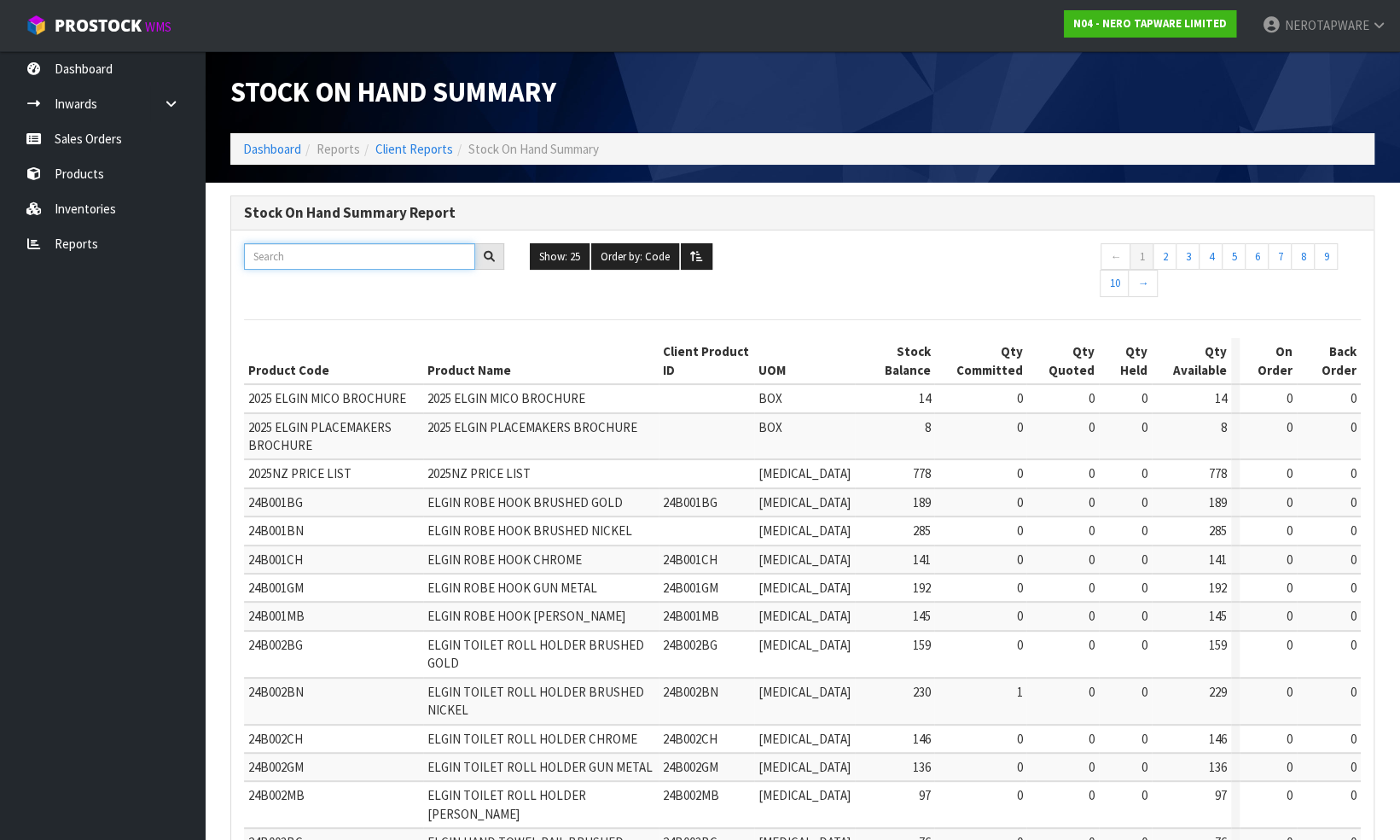
click at [319, 253] on input "text" at bounding box center [360, 256] width 232 height 26
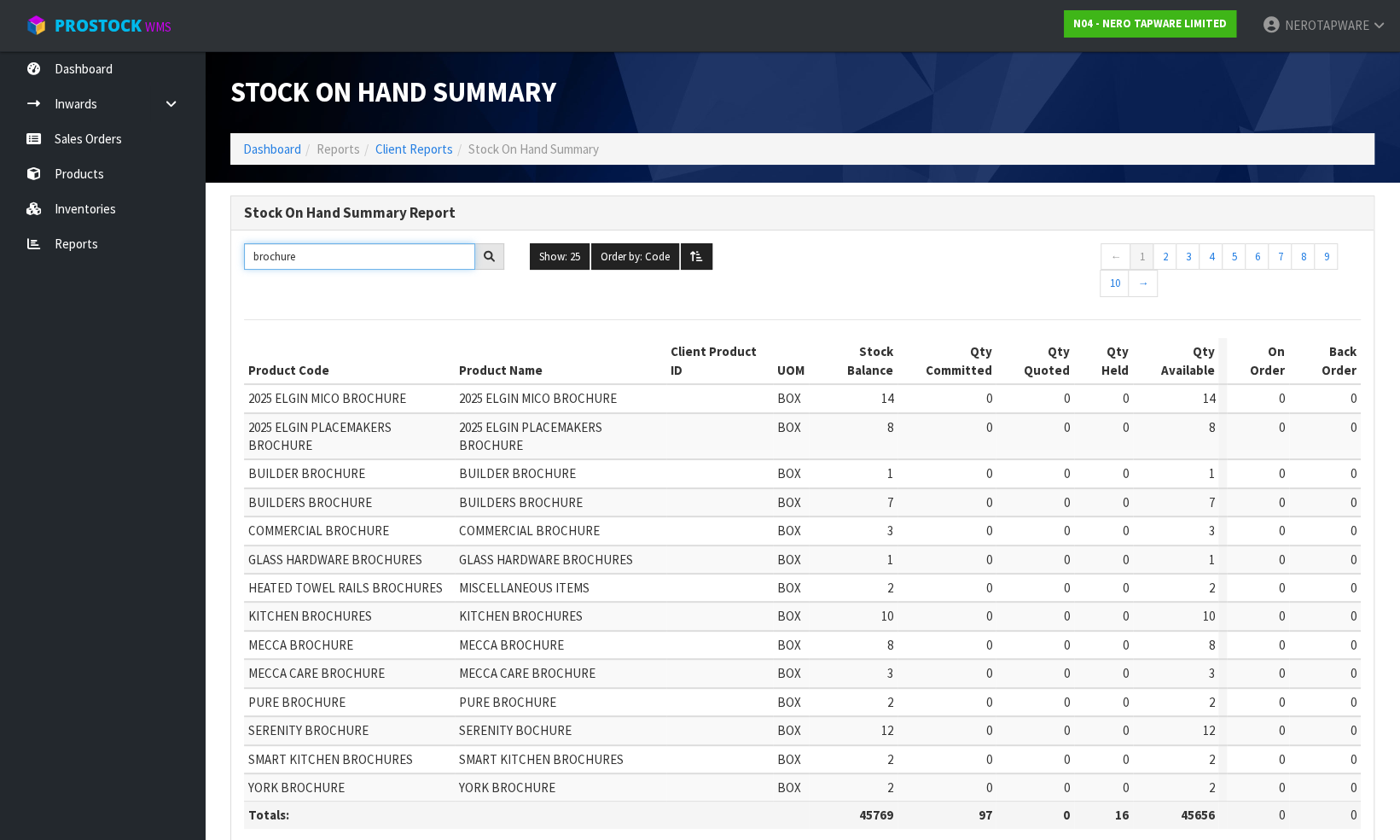
type input "brochure"
